Goal: Task Accomplishment & Management: Manage account settings

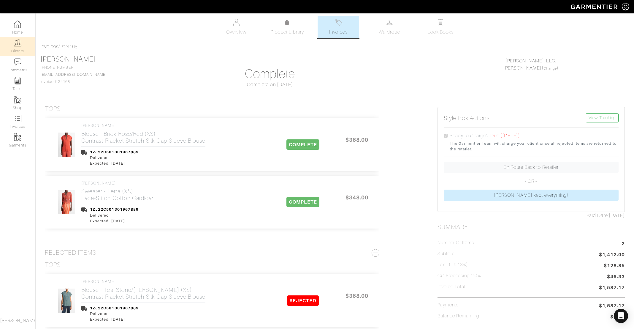
scroll to position [76, 0]
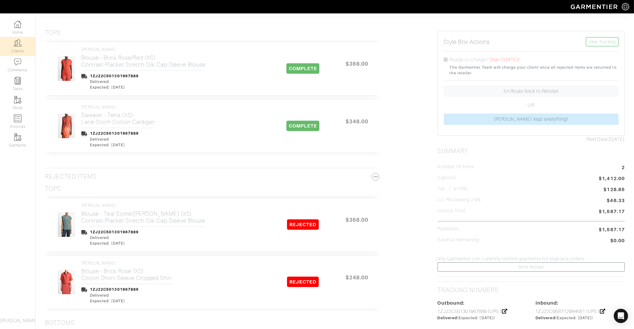
click at [20, 39] on link "Clients" at bounding box center [17, 46] width 35 height 19
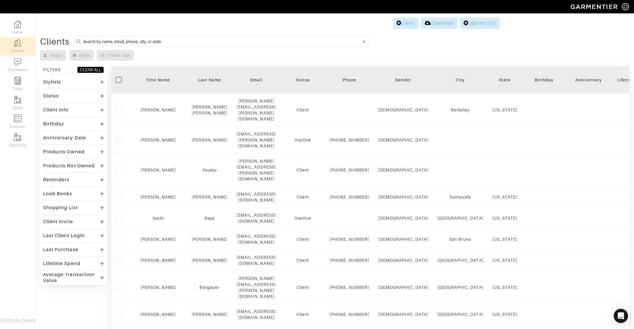
click at [232, 41] on input at bounding box center [222, 41] width 278 height 7
type input "[PERSON_NAME]"
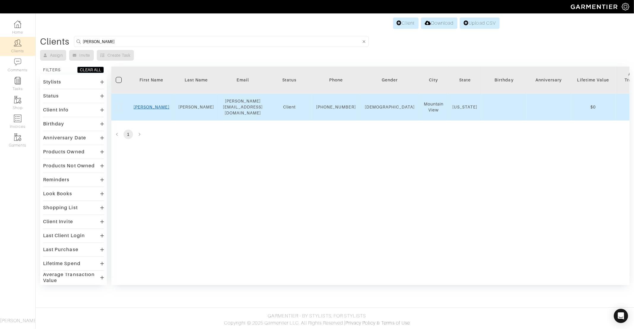
click at [148, 105] on link "[PERSON_NAME]" at bounding box center [152, 107] width 36 height 5
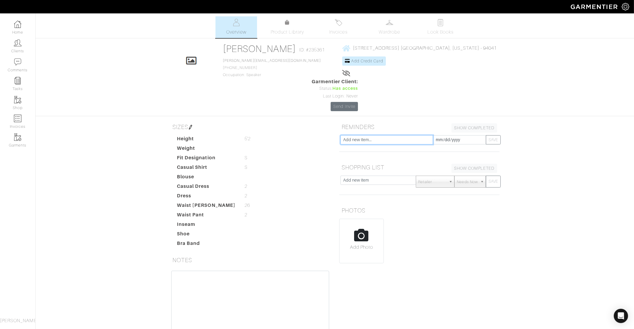
click at [398, 135] on input "text" at bounding box center [387, 139] width 93 height 9
type input "Seasonal Check-in"
click at [450, 135] on input "[DATE]" at bounding box center [459, 139] width 53 height 9
click at [435, 42] on th "«" at bounding box center [438, 42] width 7 height 8
click at [488, 42] on th "»" at bounding box center [488, 42] width 7 height 8
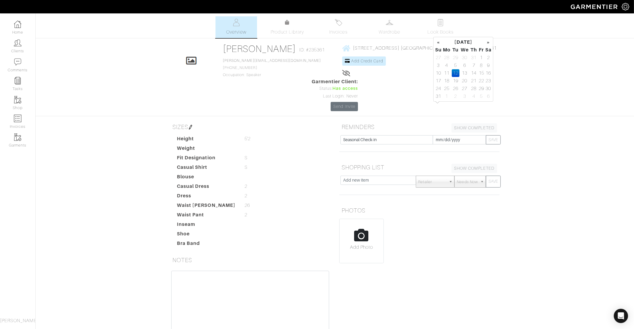
click at [488, 42] on th "»" at bounding box center [488, 42] width 7 height 8
click at [450, 89] on td "27" at bounding box center [447, 89] width 10 height 8
type input "2025-10-27"
click at [492, 135] on button "SAVE" at bounding box center [493, 139] width 15 height 9
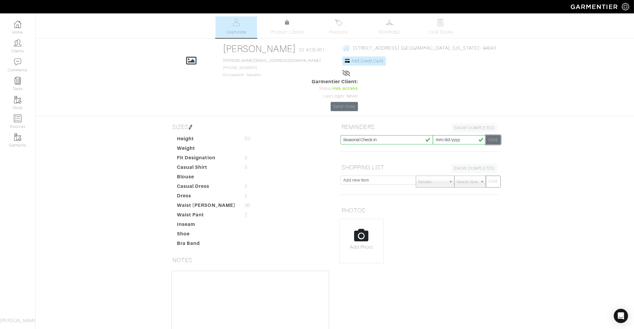
type input "[DATE]"
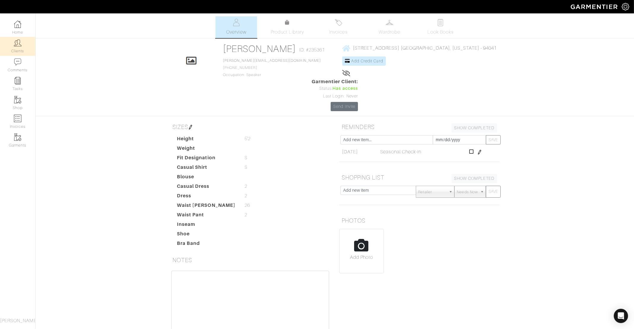
click at [19, 45] on img at bounding box center [17, 42] width 7 height 7
